Goal: Task Accomplishment & Management: Complete application form

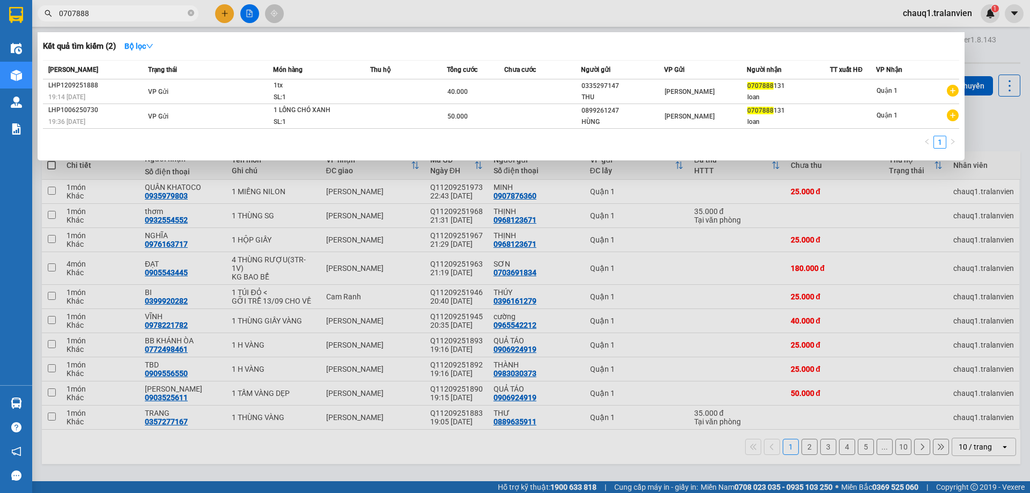
type input "0707888"
click at [191, 14] on icon "close-circle" at bounding box center [191, 13] width 6 height 6
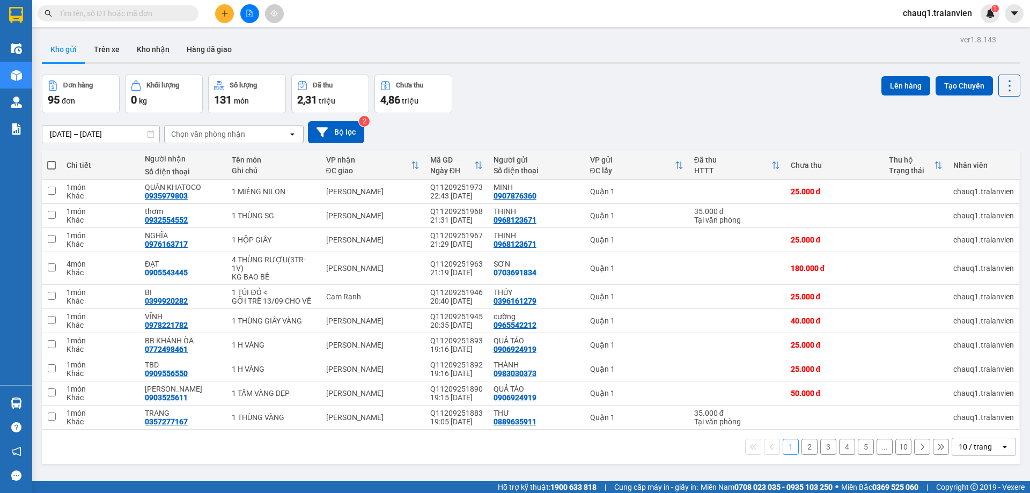
click at [131, 14] on input "text" at bounding box center [122, 14] width 127 height 12
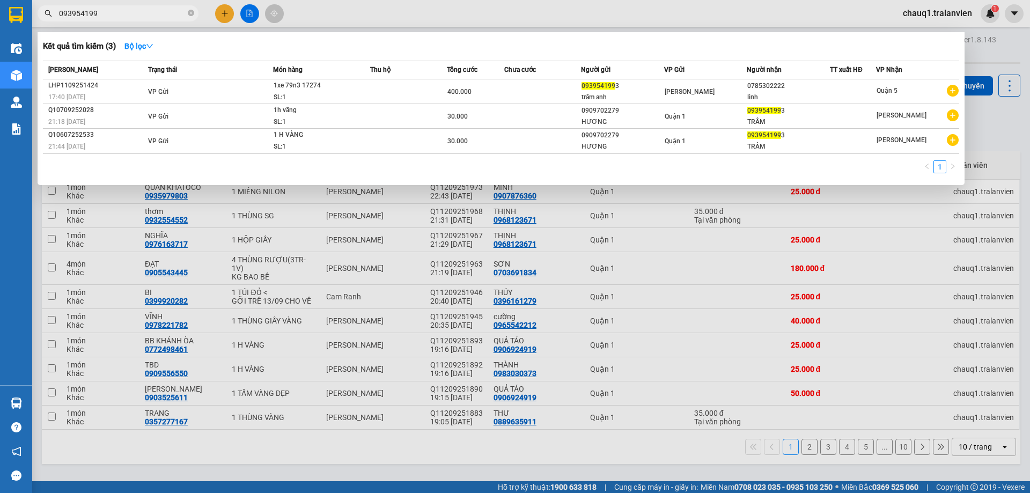
type input "0939541993"
click at [193, 15] on icon "close-circle" at bounding box center [191, 13] width 6 height 6
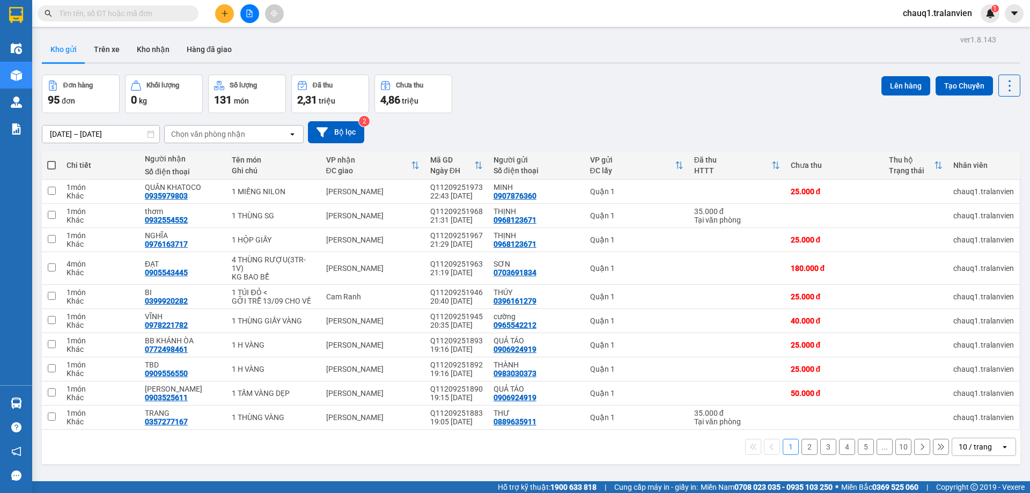
click at [119, 131] on input "[DATE] – [DATE]" at bounding box center [100, 134] width 117 height 17
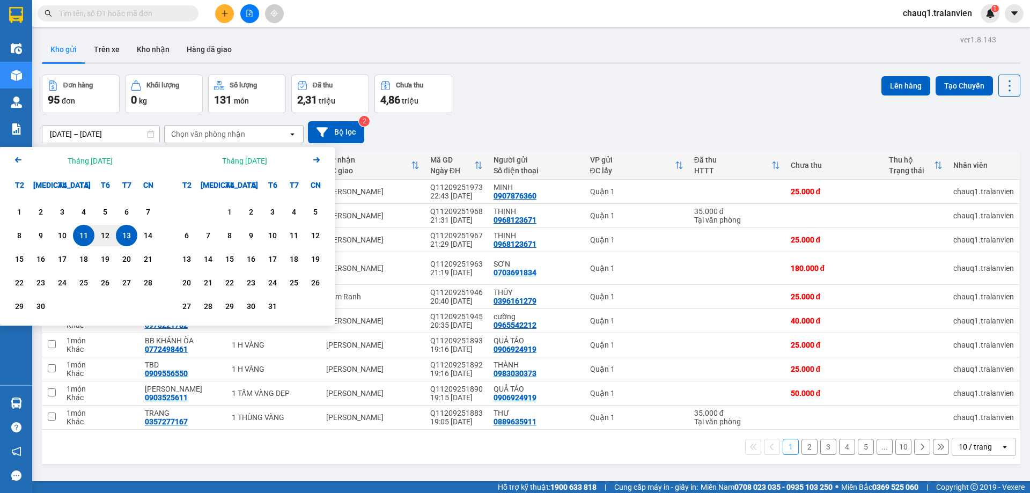
click at [121, 238] on div "13" at bounding box center [126, 235] width 15 height 13
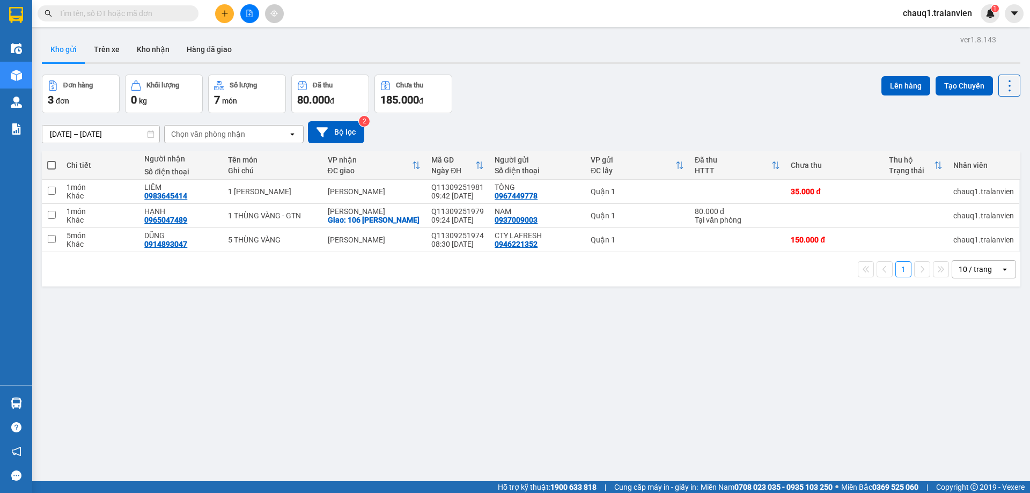
click at [75, 134] on input "[DATE] – [DATE]" at bounding box center [100, 134] width 117 height 17
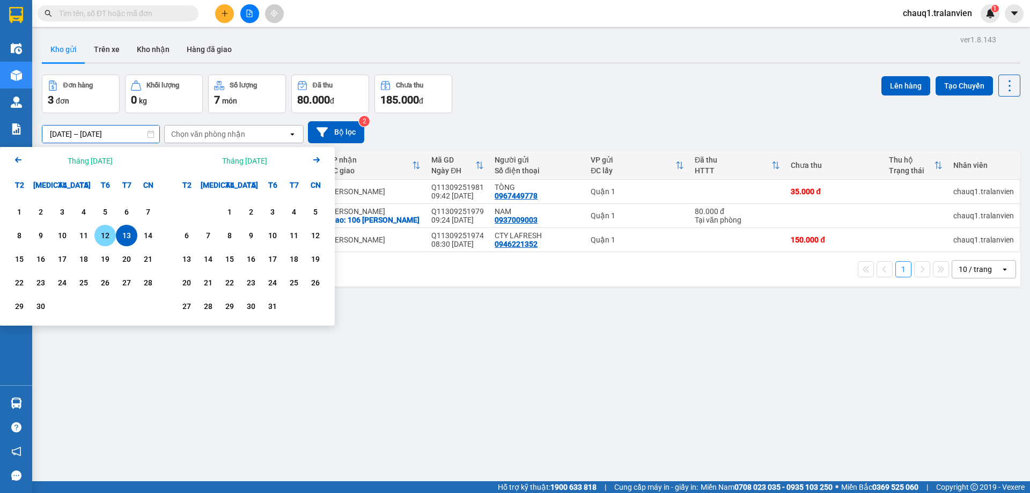
click at [99, 229] on div "12" at bounding box center [104, 235] width 21 height 21
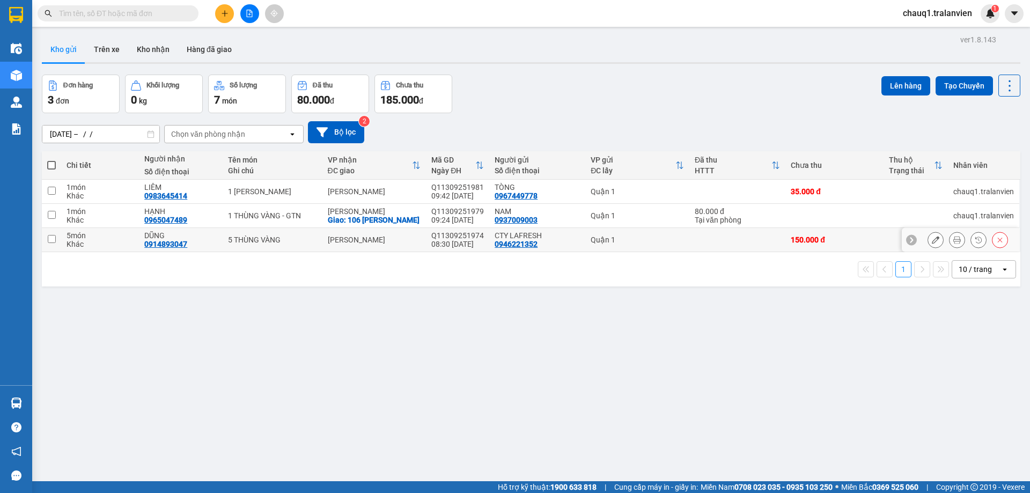
type input "[DATE] – [DATE]"
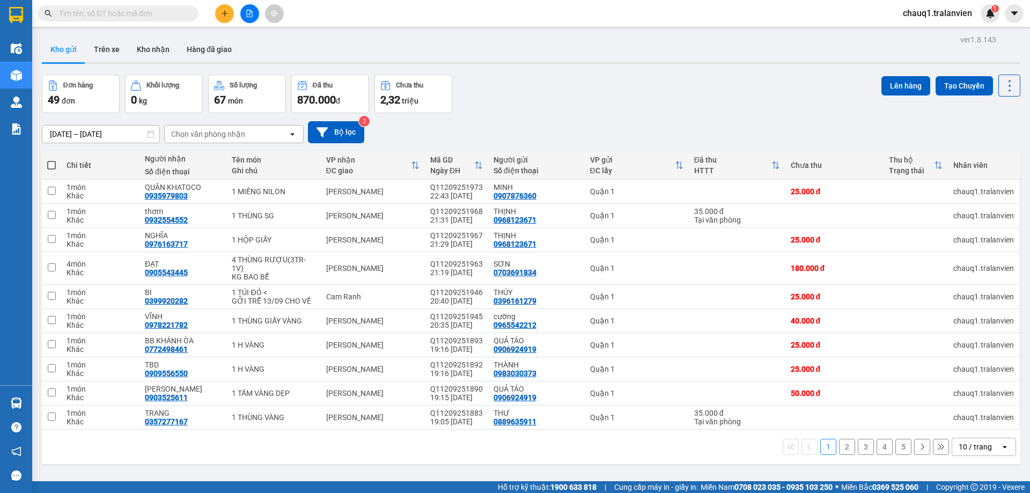
click at [117, 11] on input "text" at bounding box center [122, 14] width 127 height 12
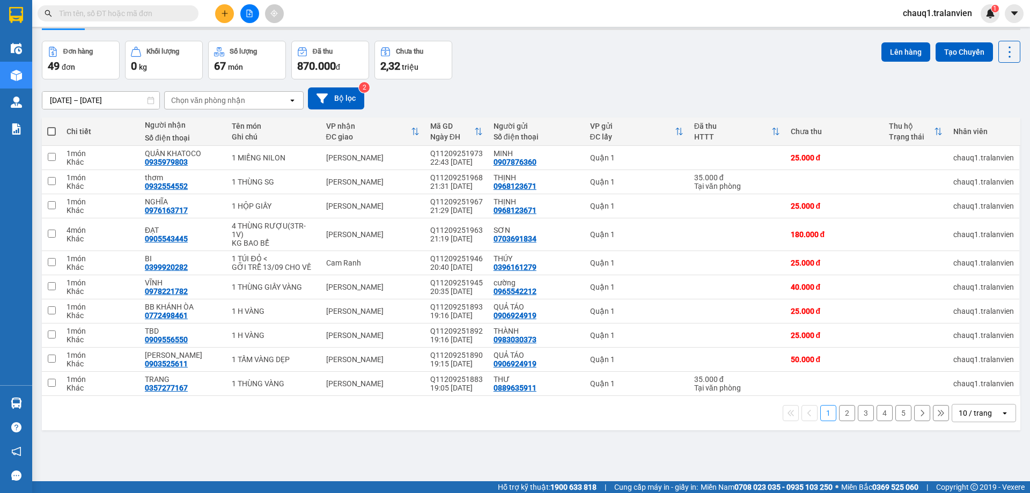
scroll to position [49, 0]
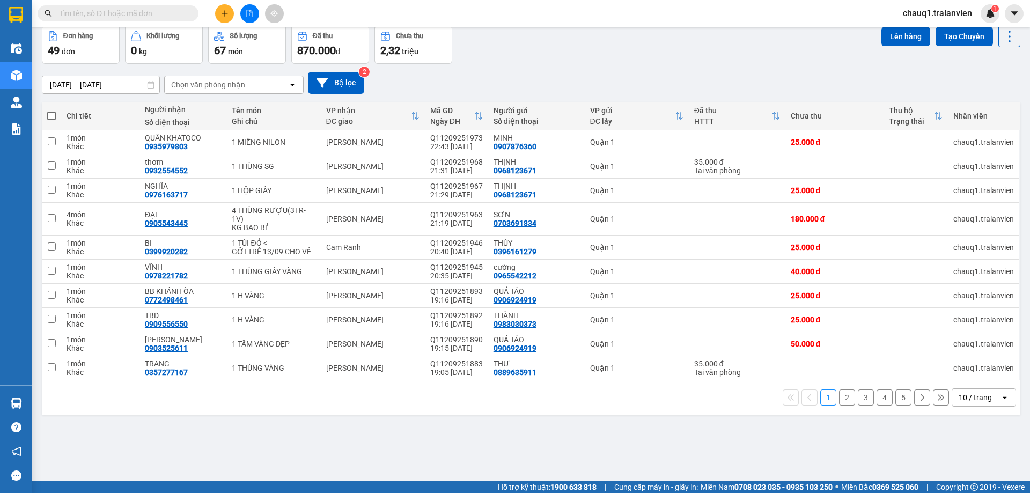
click at [965, 399] on div "10 / trang" at bounding box center [975, 397] width 33 height 11
click at [962, 375] on span "100 / trang" at bounding box center [971, 374] width 39 height 11
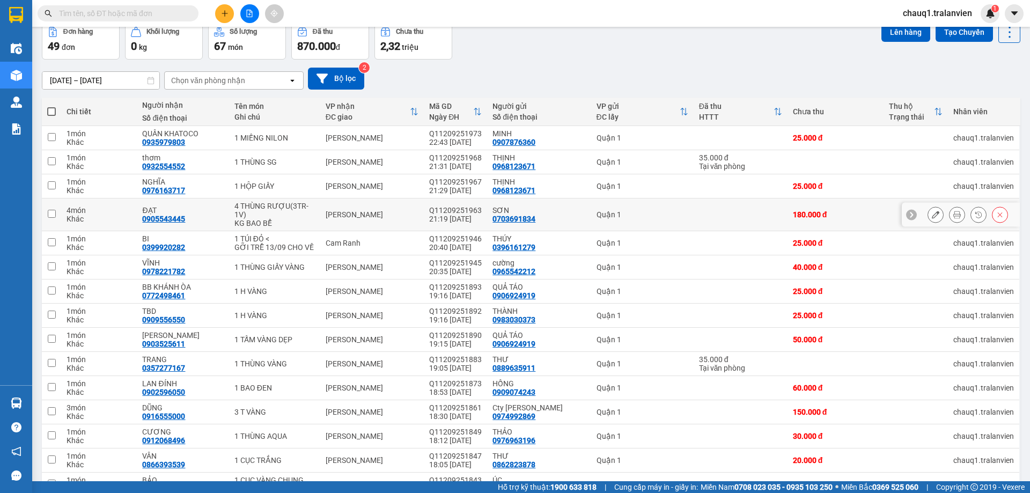
scroll to position [0, 0]
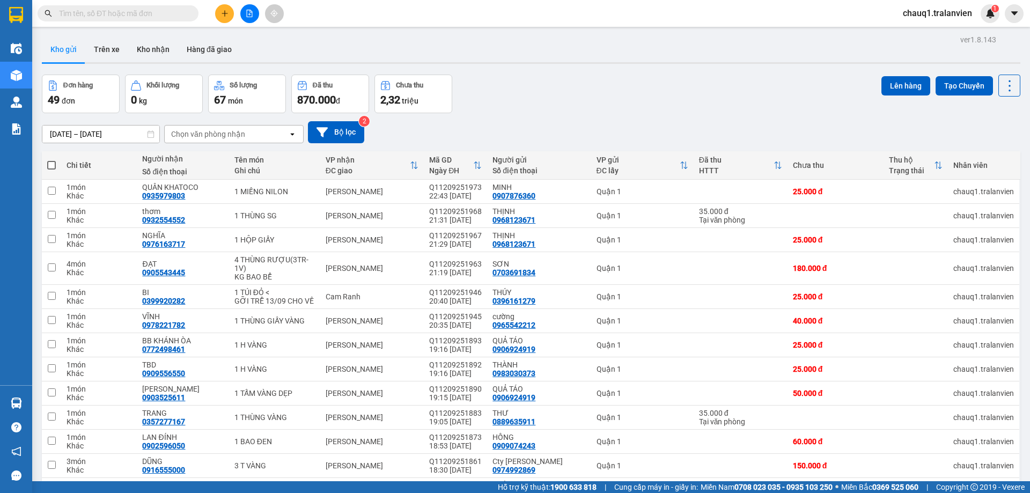
click at [72, 14] on input "text" at bounding box center [122, 14] width 127 height 12
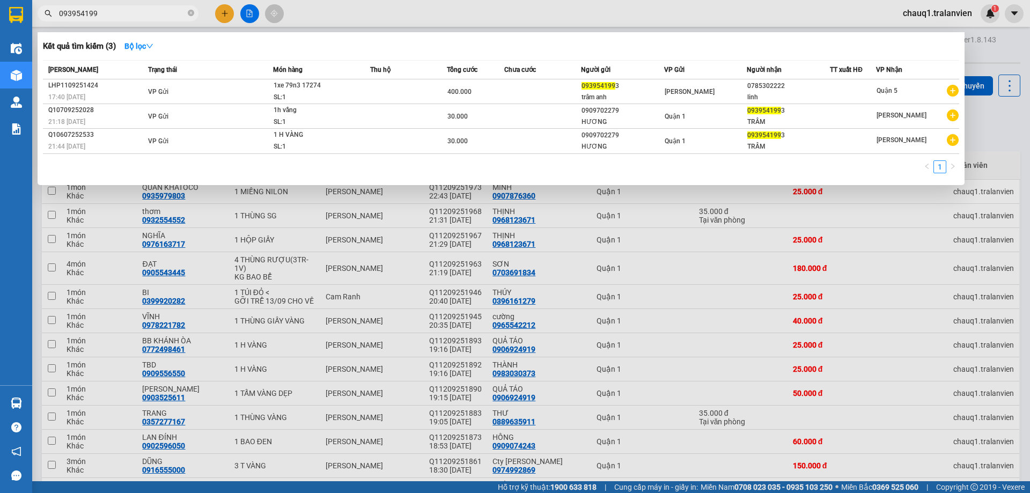
type input "0939541993"
click at [188, 14] on icon "close-circle" at bounding box center [191, 13] width 6 height 6
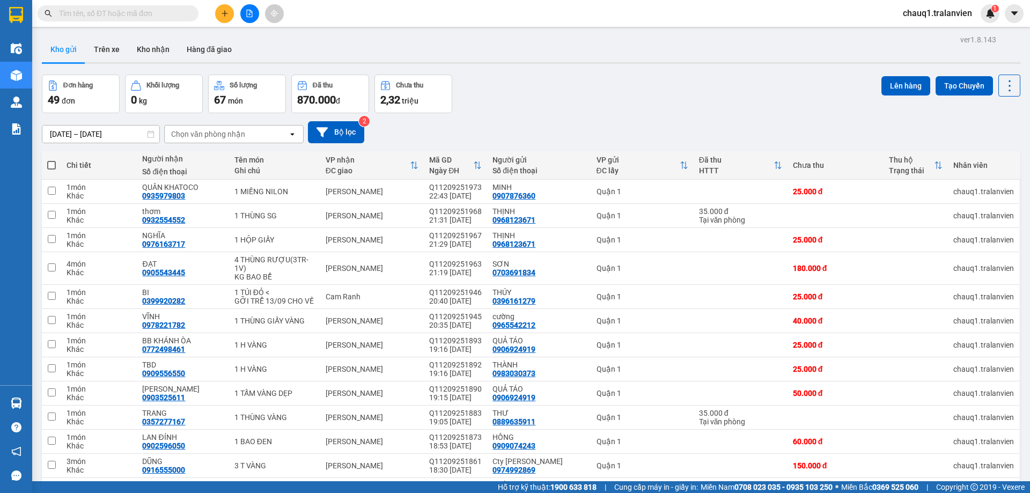
click at [543, 91] on div "Đơn hàng 49 đơn Khối lượng 0 kg Số lượng 67 món Đã thu 870.000 đ Chưa thu 2,32 …" at bounding box center [531, 94] width 979 height 39
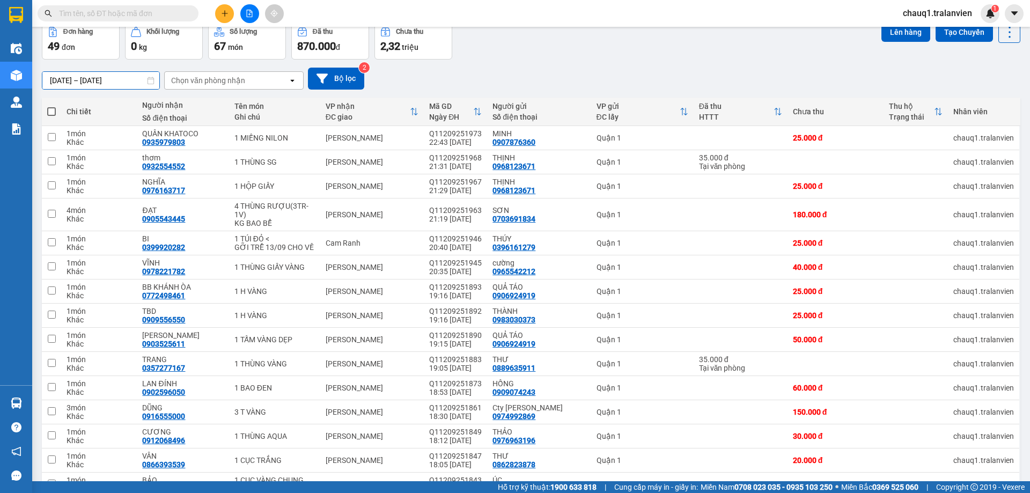
click at [122, 84] on input "[DATE] – [DATE]" at bounding box center [100, 80] width 117 height 17
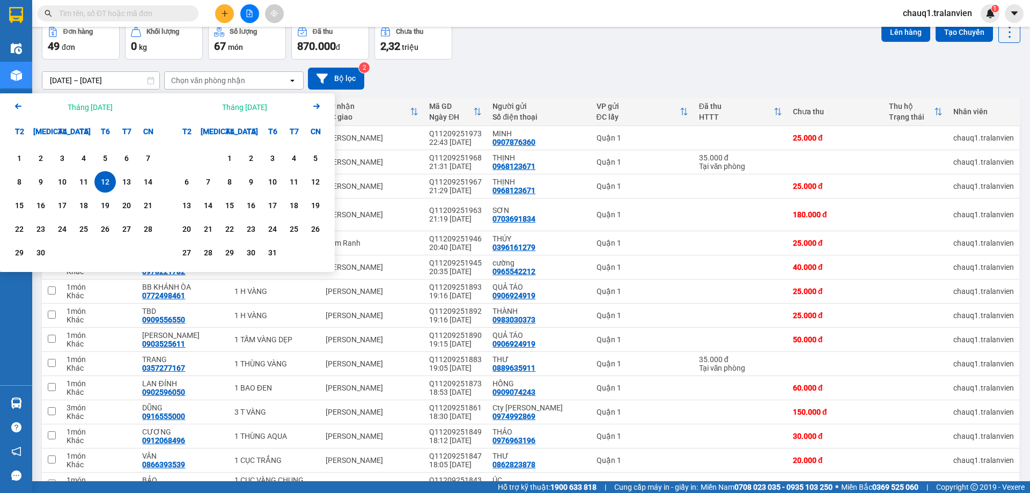
click at [104, 181] on div "12" at bounding box center [105, 181] width 15 height 13
click at [126, 182] on div "13" at bounding box center [126, 181] width 15 height 13
type input "[DATE] – [DATE]"
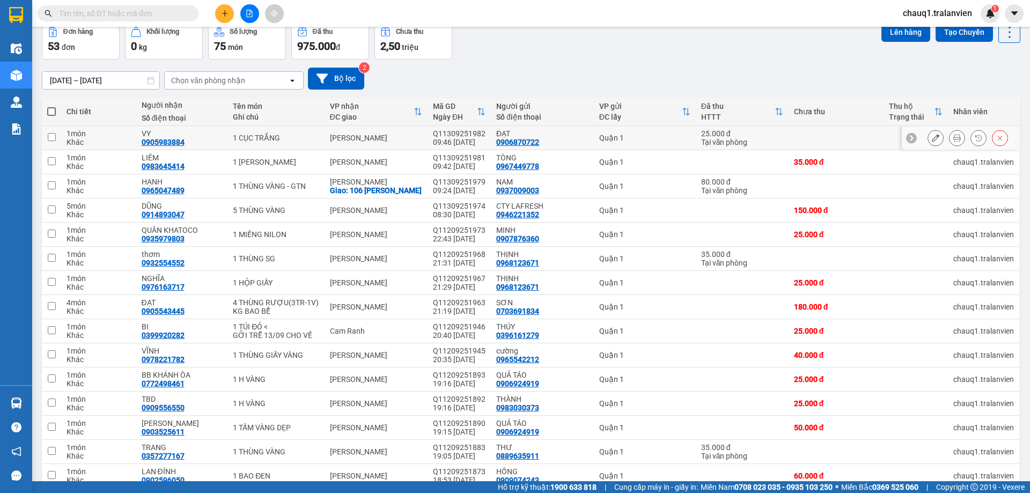
scroll to position [0, 0]
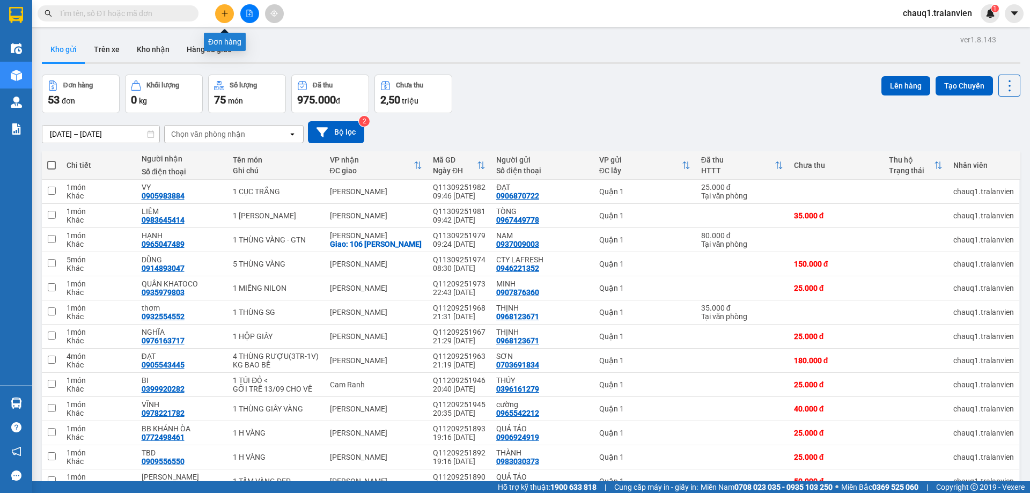
click at [224, 12] on icon "plus" at bounding box center [225, 14] width 8 height 8
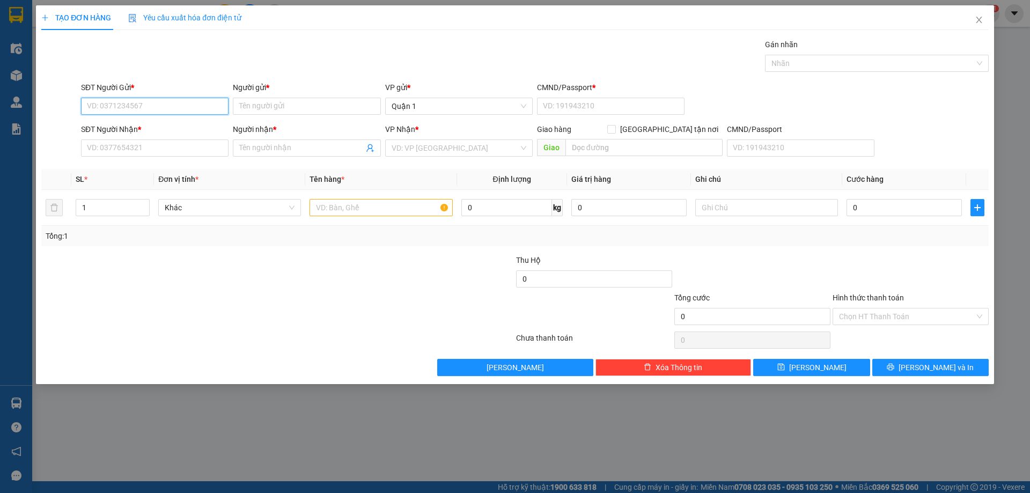
click at [108, 106] on input "SĐT Người Gửi *" at bounding box center [155, 106] width 148 height 17
type input "0968123671"
click at [119, 130] on div "0968123671 - THỊNH" at bounding box center [154, 128] width 135 height 12
type input "THỊNH"
type input "1"
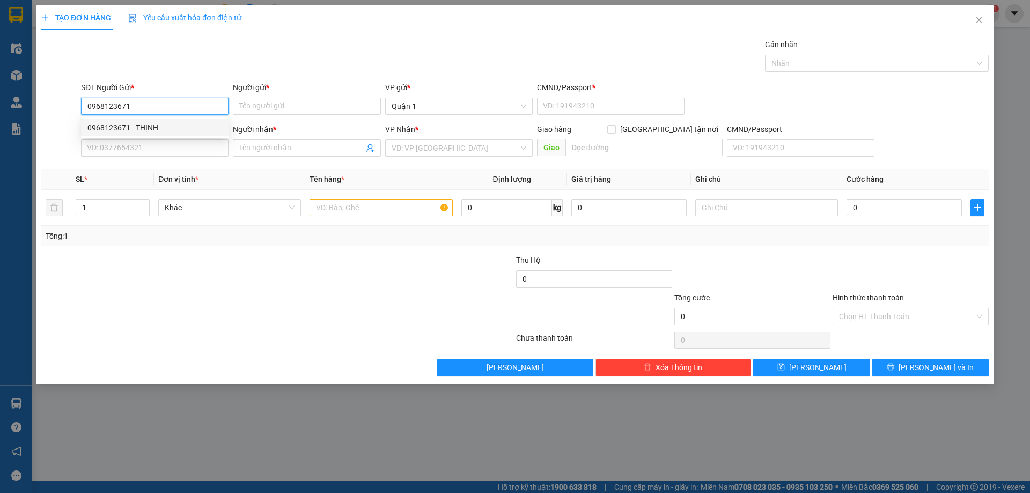
type input "0932554552"
type input "thơm"
click at [119, 130] on div "0968123671 - THỊNH" at bounding box center [154, 128] width 135 height 12
type input "0968123671"
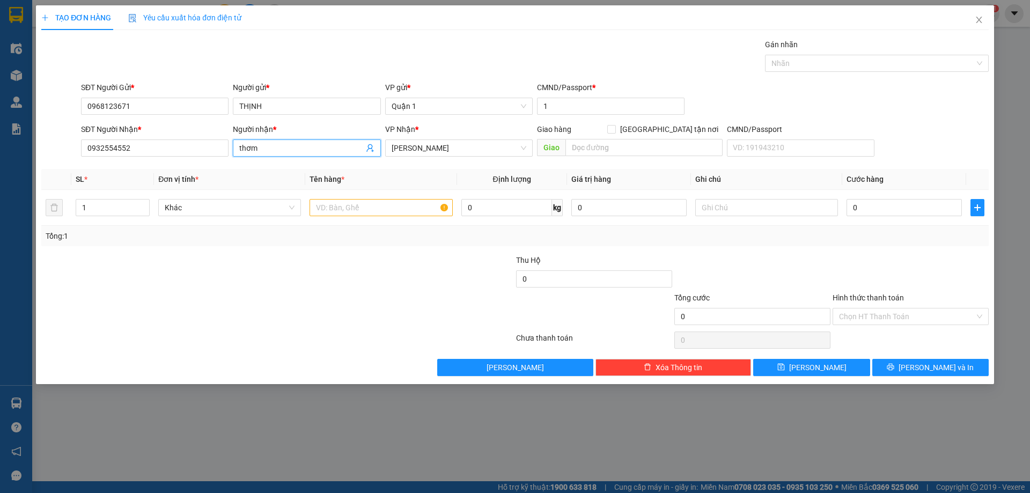
click at [259, 148] on input "thơm" at bounding box center [301, 148] width 124 height 12
drag, startPoint x: 259, startPoint y: 148, endPoint x: 224, endPoint y: 150, distance: 35.5
click at [224, 150] on div "SĐT Người Nhận * 0932554552 Người nhận * thơm thơm VP Nhận * [PERSON_NAME] hàng…" at bounding box center [535, 142] width 912 height 38
type input "t"
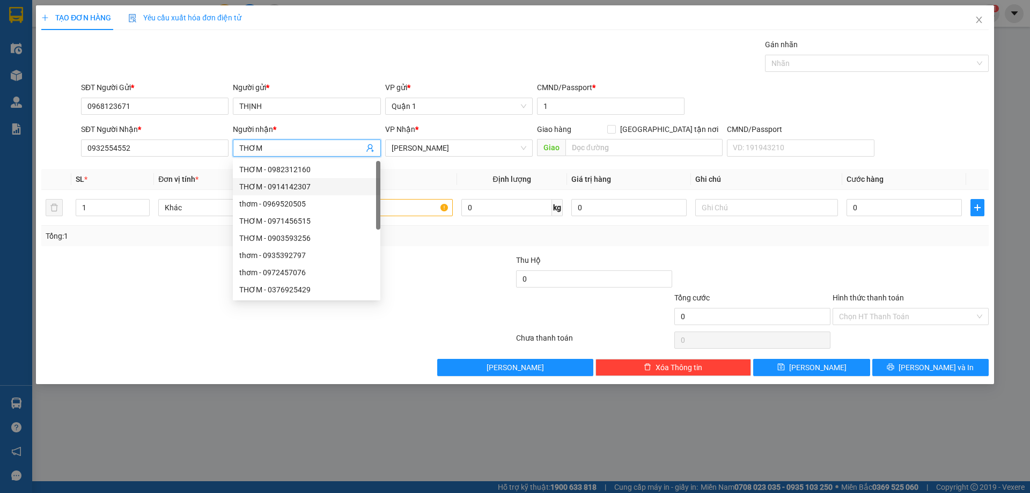
type input "THƠM"
drag, startPoint x: 144, startPoint y: 286, endPoint x: 154, endPoint y: 273, distance: 16.8
click at [144, 285] on div at bounding box center [198, 273] width 317 height 38
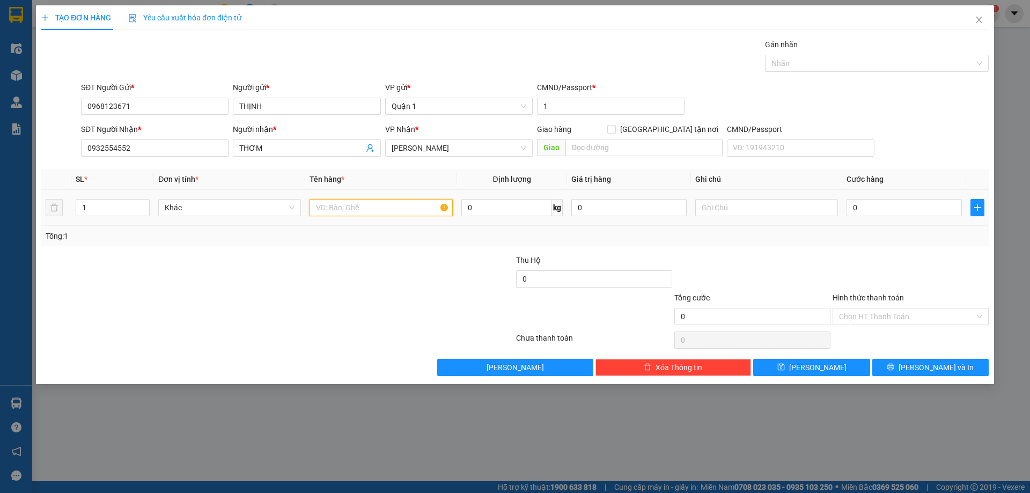
click at [365, 212] on input "text" at bounding box center [381, 207] width 143 height 17
type input "1 THÙNG SG"
click at [908, 204] on input "0" at bounding box center [904, 207] width 115 height 17
type input "3"
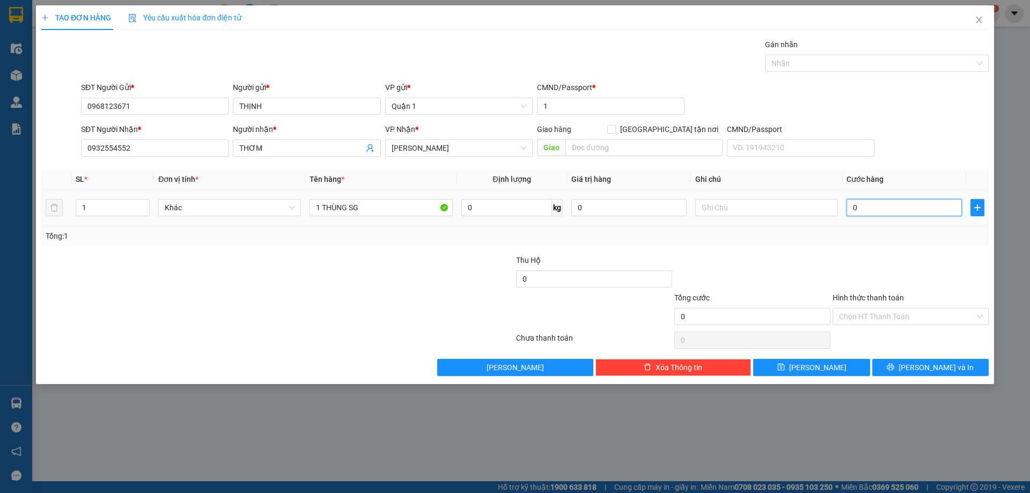
type input "3"
type input "35"
type input "35.000"
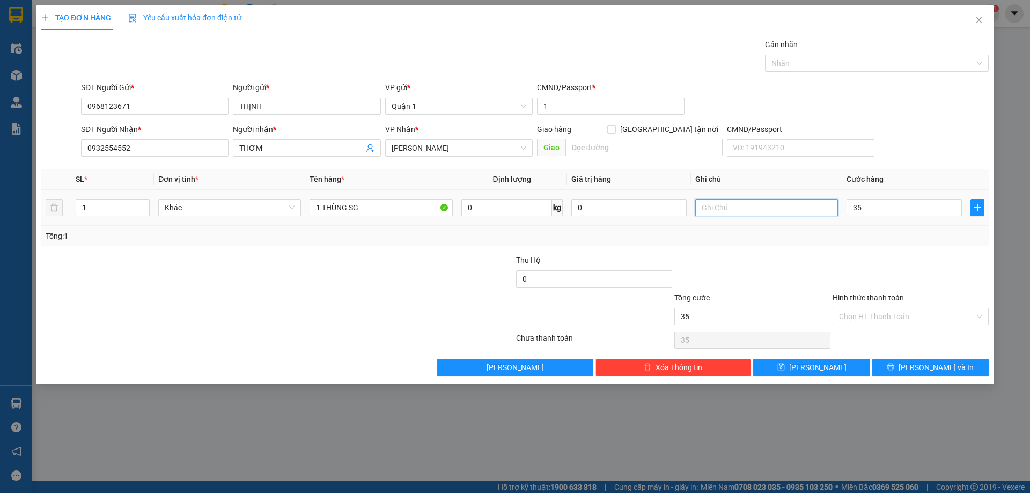
type input "35.000"
click at [734, 211] on input "text" at bounding box center [766, 207] width 143 height 17
type input "NGÀY 12/09"
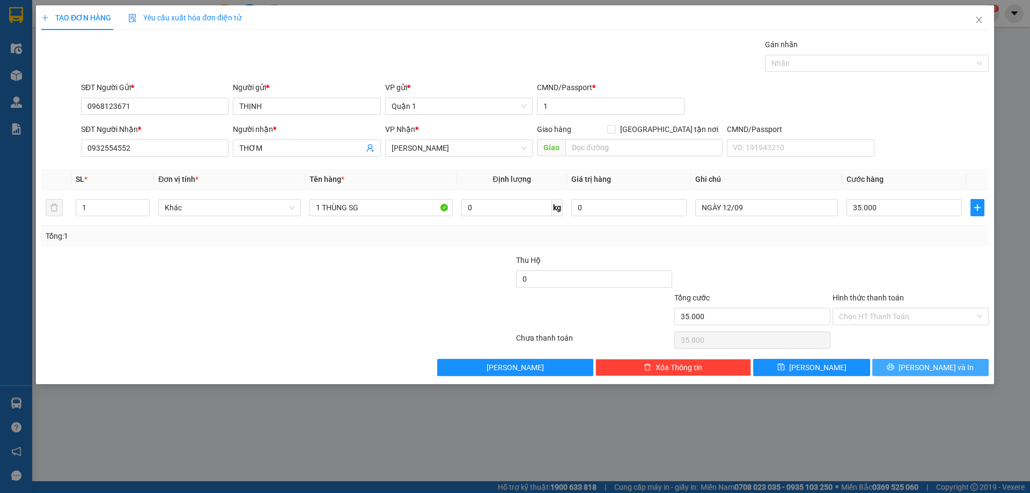
click at [944, 374] on button "[PERSON_NAME] và In" at bounding box center [930, 367] width 116 height 17
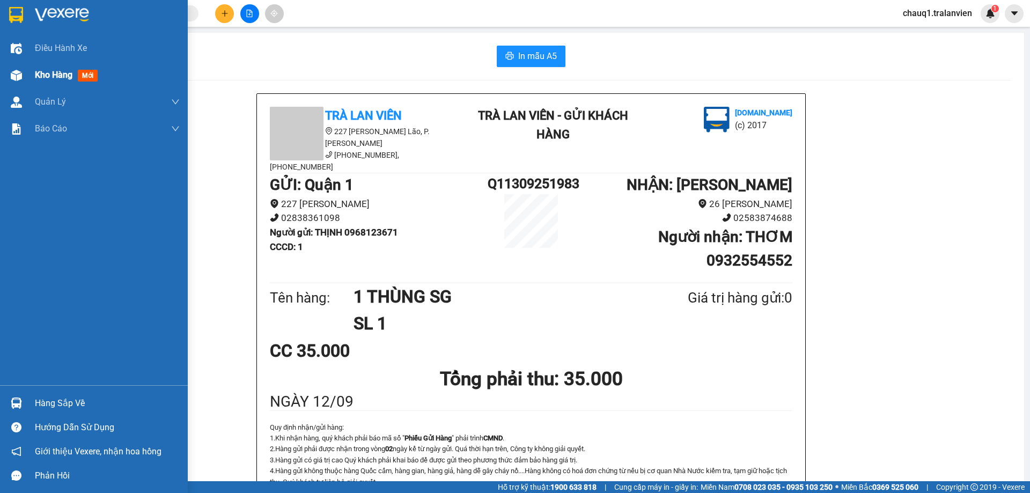
click at [57, 76] on span "Kho hàng" at bounding box center [54, 75] width 38 height 10
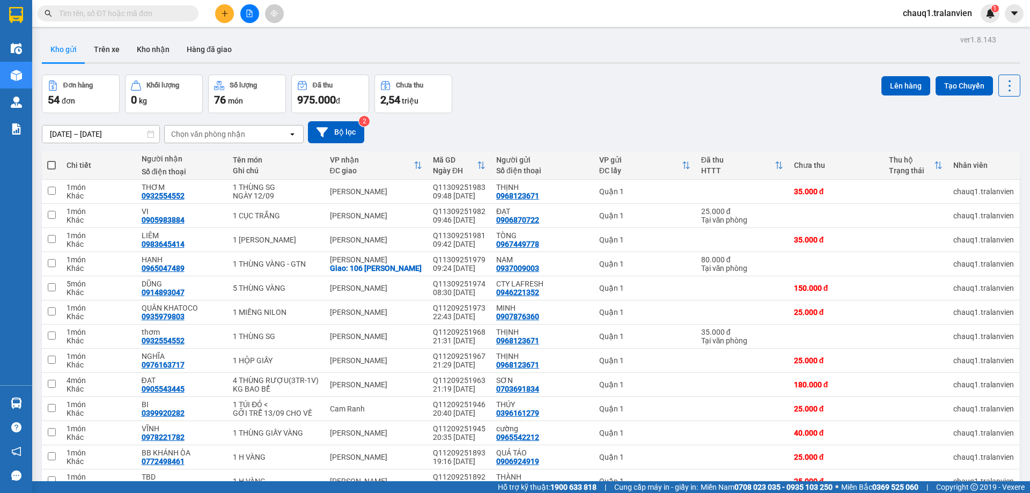
click at [130, 14] on input "text" at bounding box center [122, 14] width 127 height 12
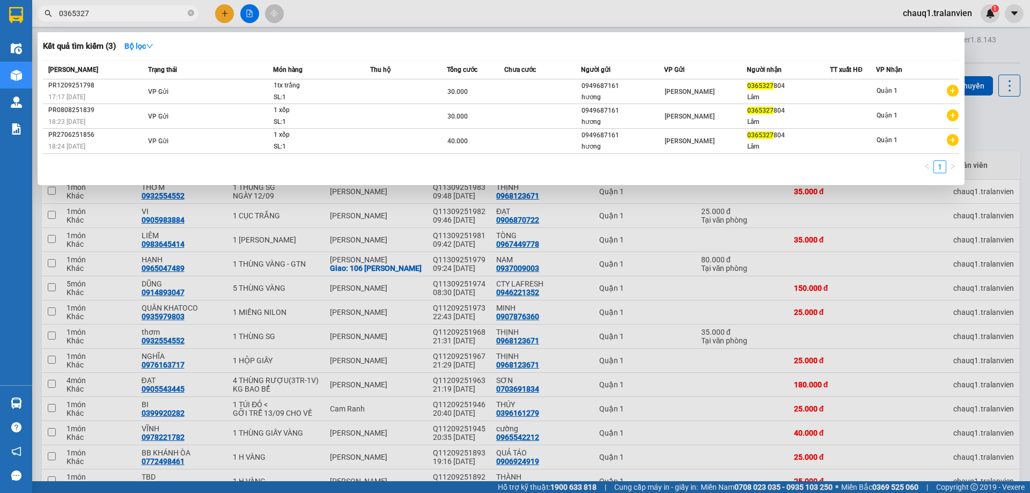
type input "0365327"
click at [187, 13] on span "0365327" at bounding box center [118, 13] width 161 height 16
click at [189, 13] on icon "close-circle" at bounding box center [191, 13] width 6 height 6
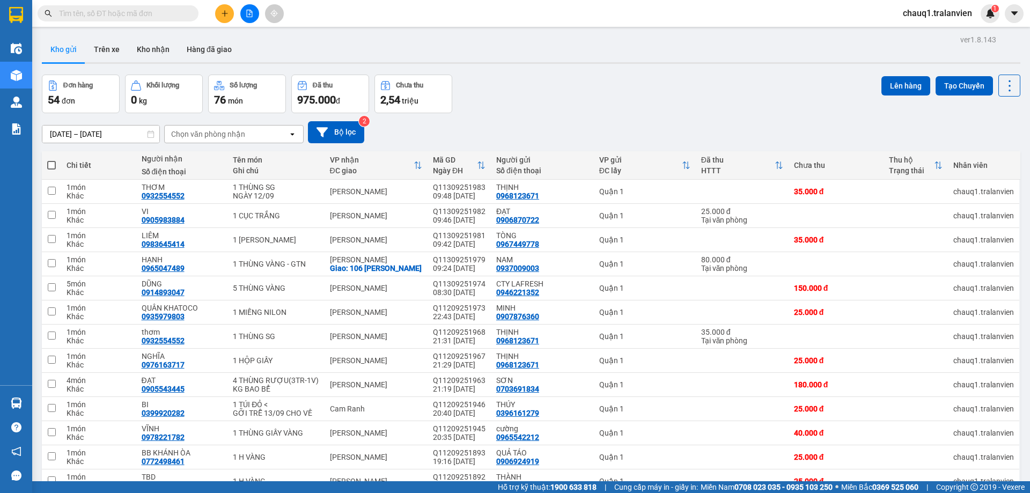
drag, startPoint x: 132, startPoint y: 16, endPoint x: 237, endPoint y: 28, distance: 105.3
click at [137, 16] on input "text" at bounding box center [122, 14] width 127 height 12
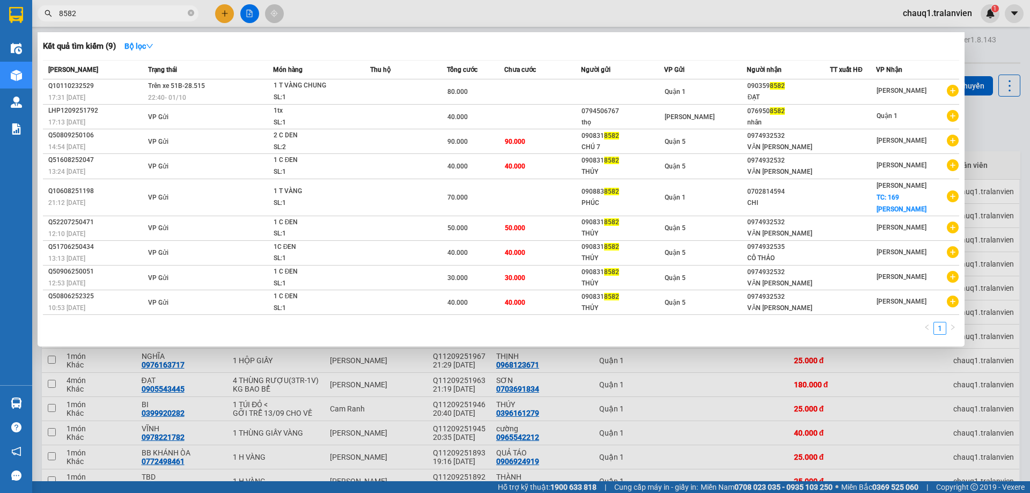
drag, startPoint x: 85, startPoint y: 15, endPoint x: 42, endPoint y: 23, distance: 43.6
click at [42, 23] on div "Kết quả tìm kiếm ( 9 ) Bộ lọc Mã ĐH Trạng thái Món hàng Thu hộ Tổng cước Chưa c…" at bounding box center [104, 13] width 209 height 19
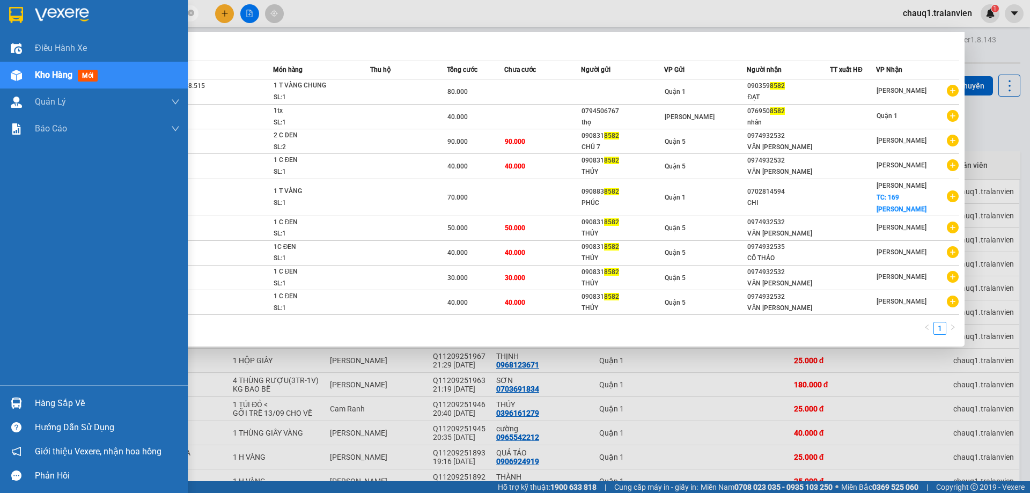
paste input "0706165598"
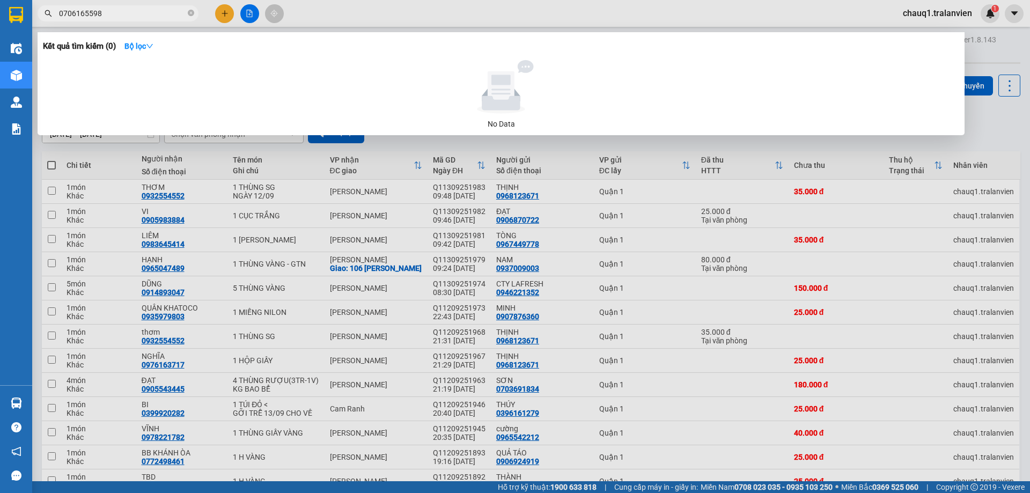
click at [141, 17] on input "0706165598" at bounding box center [122, 14] width 127 height 12
type input "0706165598"
click at [227, 16] on div at bounding box center [515, 246] width 1030 height 493
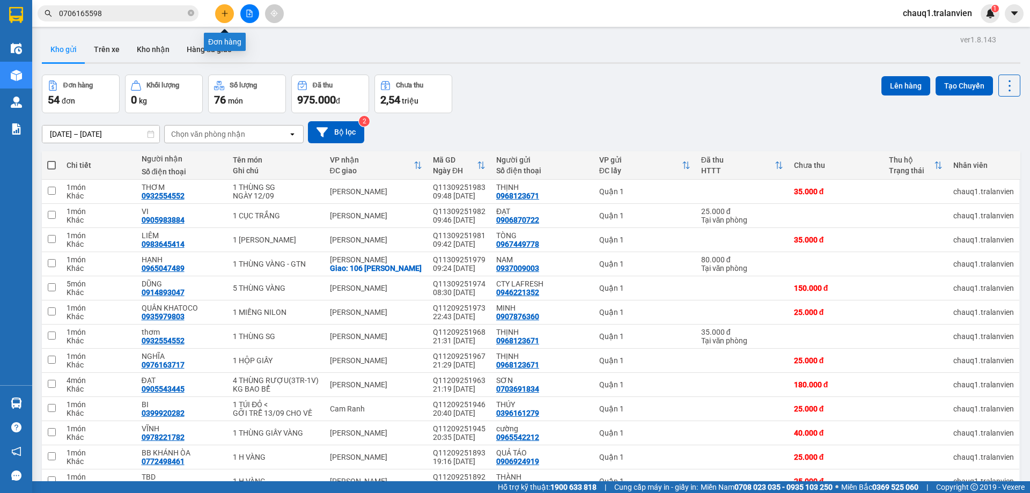
click at [223, 10] on icon "plus" at bounding box center [225, 14] width 8 height 8
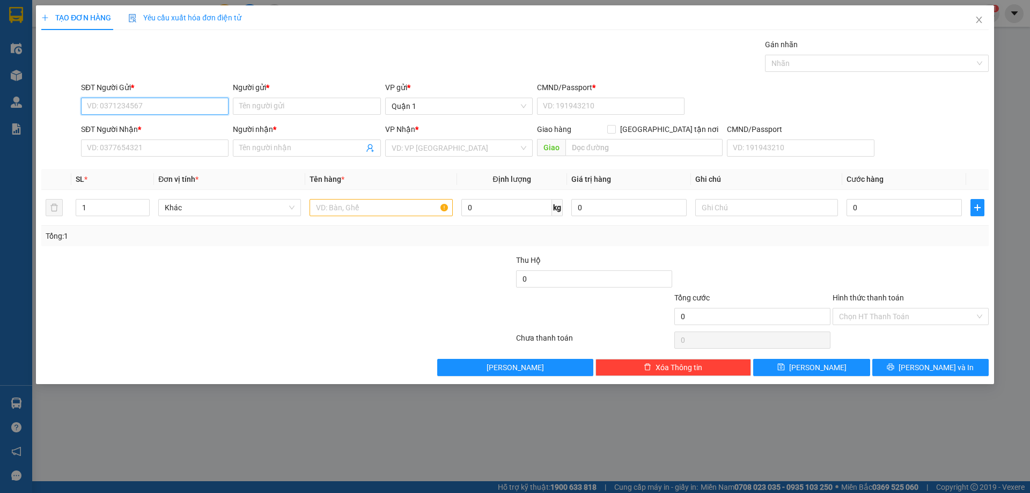
click at [101, 108] on input "SĐT Người Gửi *" at bounding box center [155, 106] width 148 height 17
paste input "0706165598"
type input "0706165598"
click at [246, 106] on input "Người gửi *" at bounding box center [307, 106] width 148 height 17
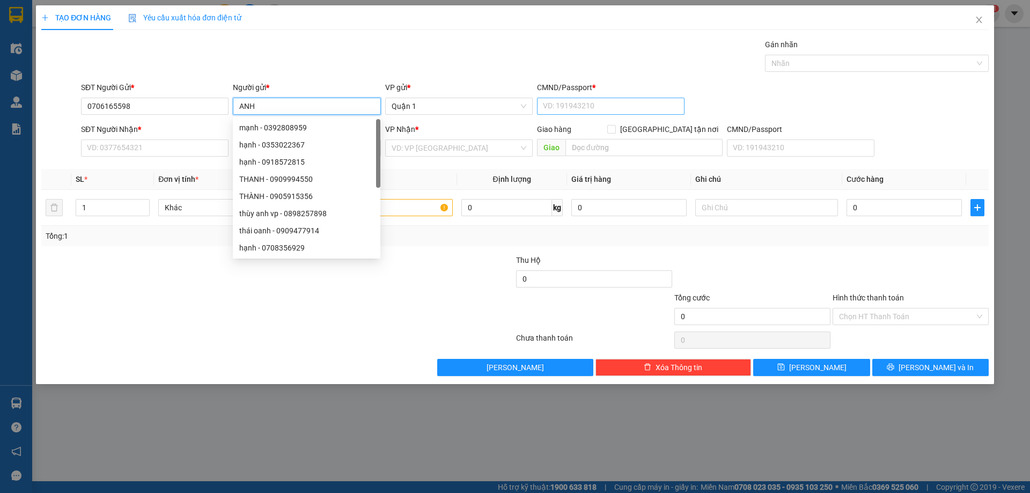
type input "ANH"
click at [567, 108] on input "CMND/Passport *" at bounding box center [611, 106] width 148 height 17
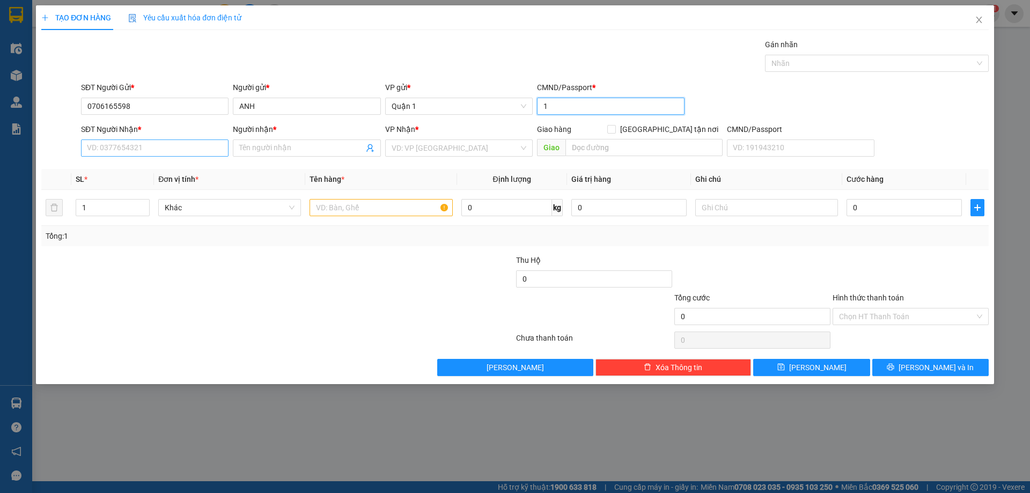
type input "1"
click at [94, 155] on input "SĐT Người Nhận *" at bounding box center [155, 147] width 148 height 17
paste input "0706165598"
type input "0706165598"
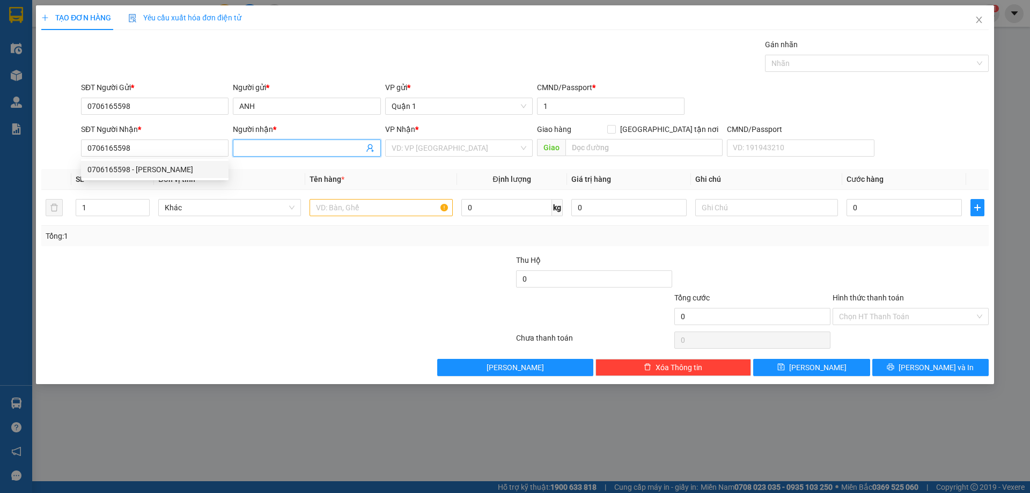
click at [260, 150] on input "Người nhận *" at bounding box center [301, 148] width 124 height 12
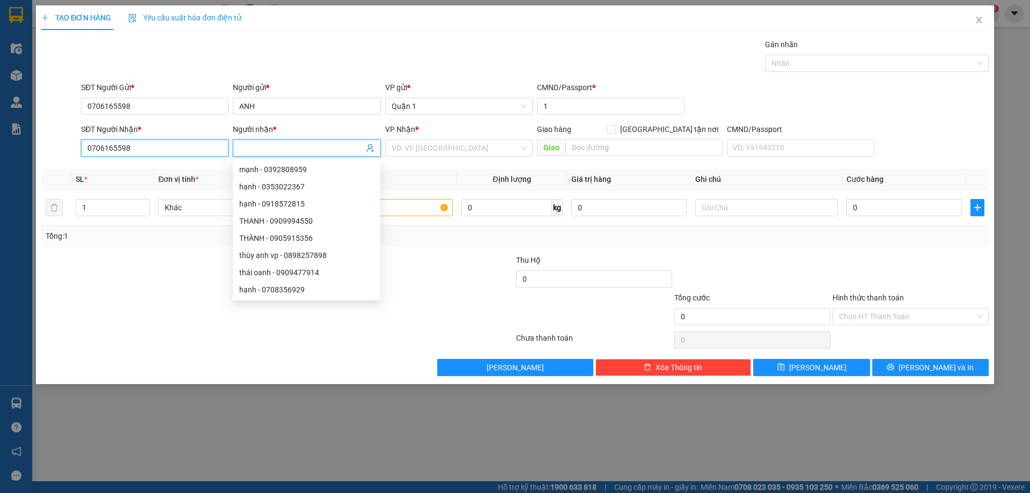
click at [175, 146] on input "0706165598" at bounding box center [155, 147] width 148 height 17
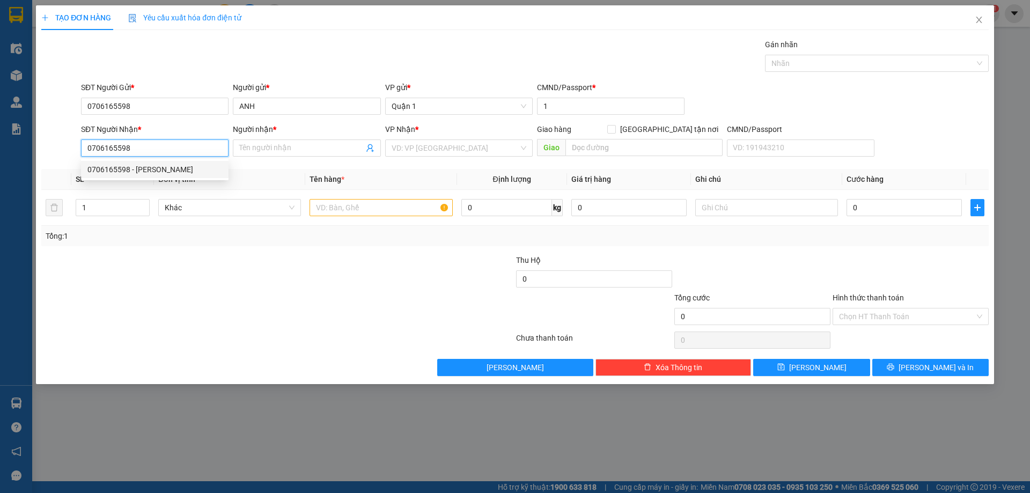
click at [155, 173] on div "0706165598 - [PERSON_NAME]" at bounding box center [154, 170] width 135 height 12
type input "[PERSON_NAME]"
click at [330, 206] on input "text" at bounding box center [381, 207] width 143 height 17
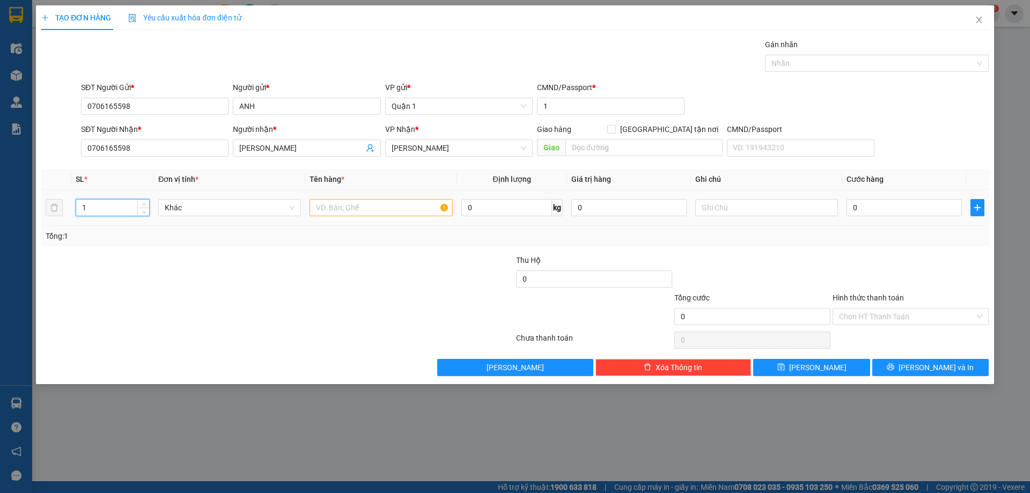
drag, startPoint x: 91, startPoint y: 207, endPoint x: 76, endPoint y: 207, distance: 15.0
click at [77, 207] on input "1" at bounding box center [112, 208] width 73 height 16
type input "5"
click at [315, 210] on input "text" at bounding box center [381, 207] width 143 height 17
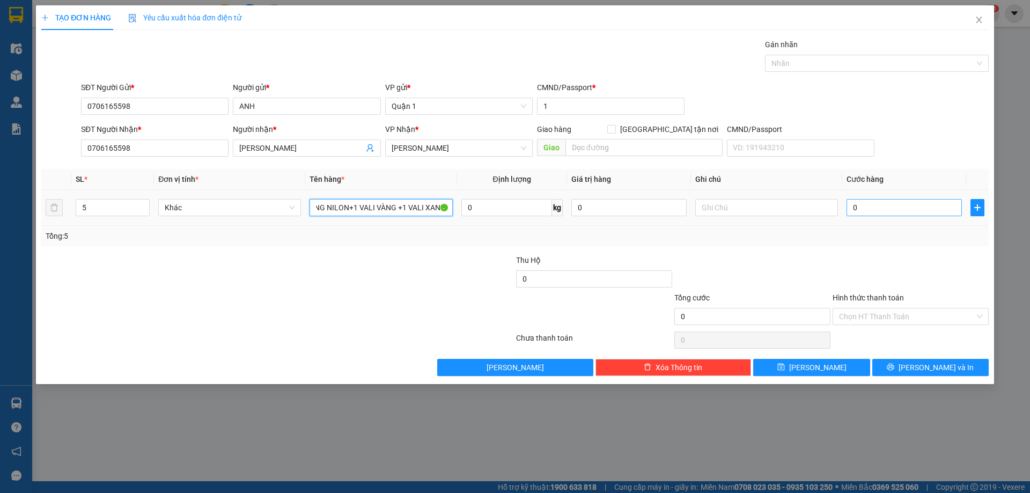
type input "3 T VÀNG NILON+1 VALI VÀNG +1 VALI XANH"
click at [880, 211] on input "0" at bounding box center [904, 207] width 115 height 17
click at [871, 206] on input "0" at bounding box center [904, 207] width 115 height 17
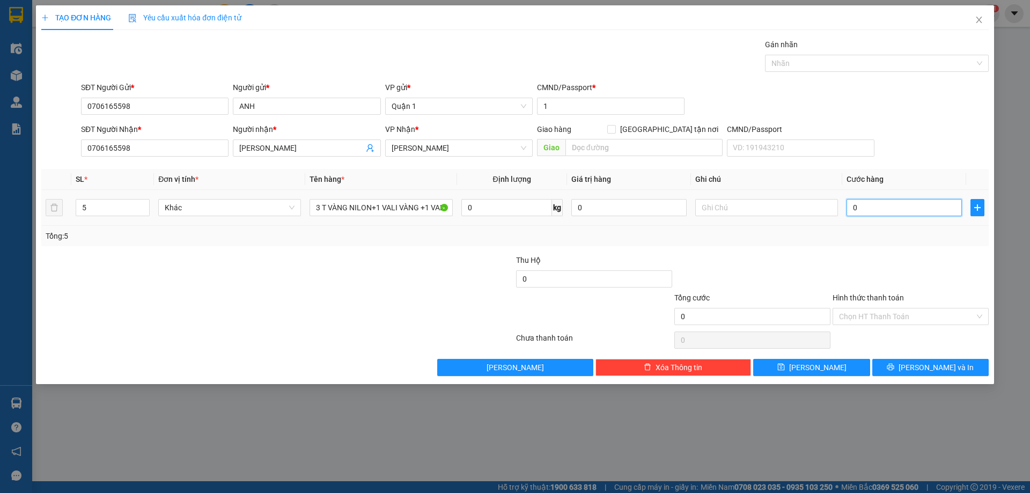
type input "2"
type input "28"
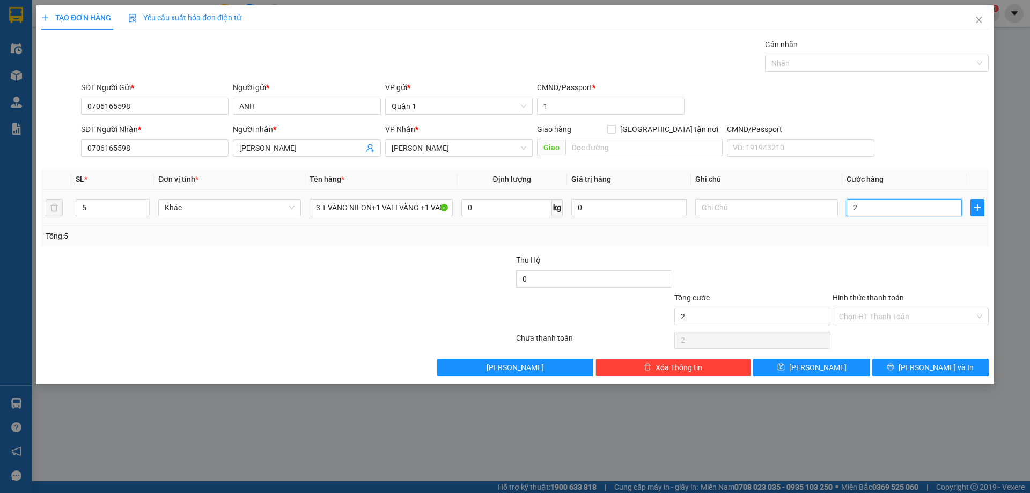
type input "28"
type input "280"
click at [832, 372] on button "[PERSON_NAME]" at bounding box center [811, 367] width 116 height 17
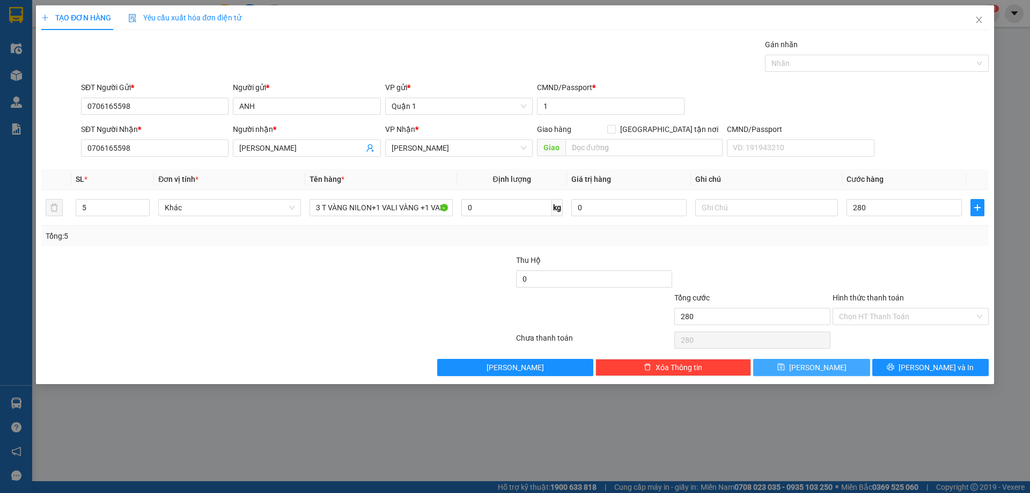
type input "280.000"
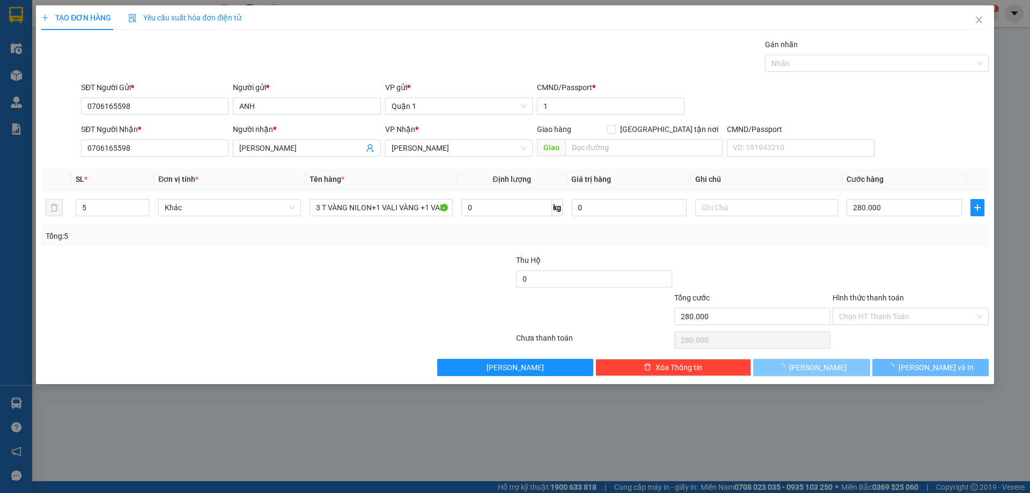
click at [832, 372] on button "[PERSON_NAME]" at bounding box center [811, 367] width 116 height 17
type input "1"
type input "0"
